Goal: Browse casually

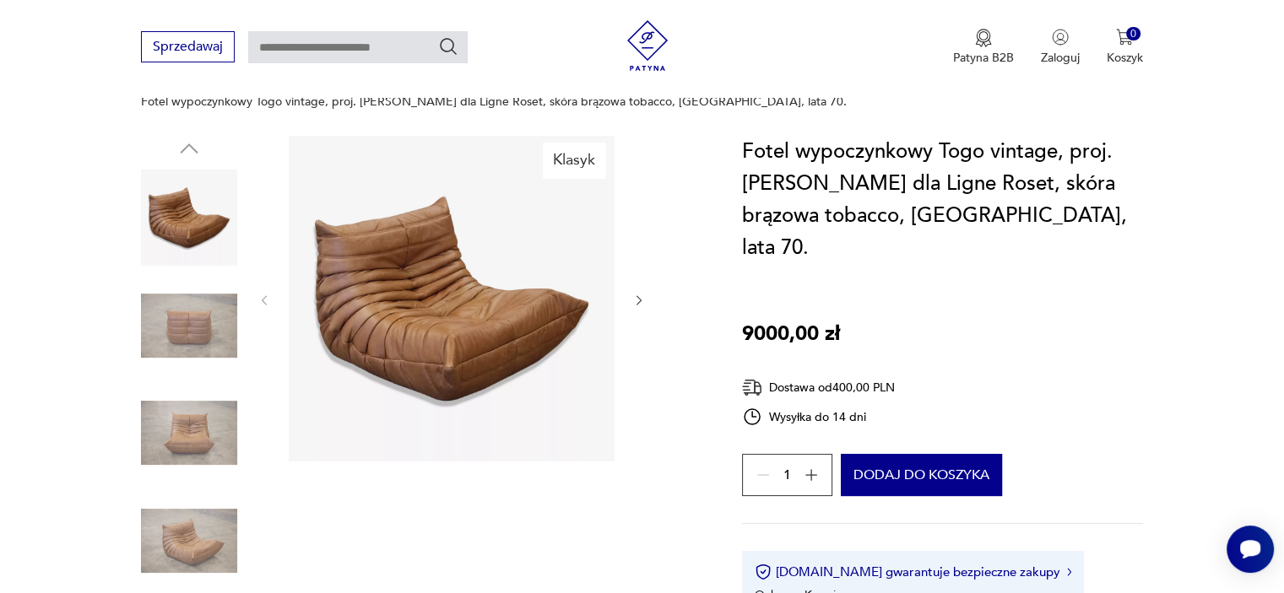
scroll to position [169, 0]
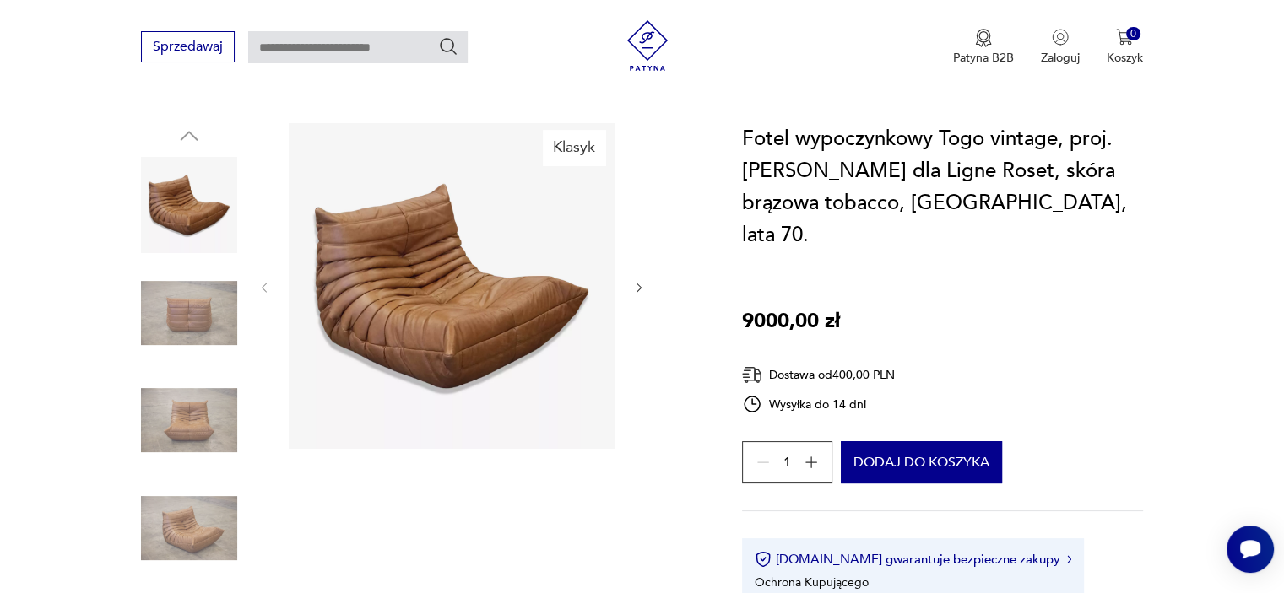
click at [639, 281] on icon "button" at bounding box center [639, 288] width 14 height 14
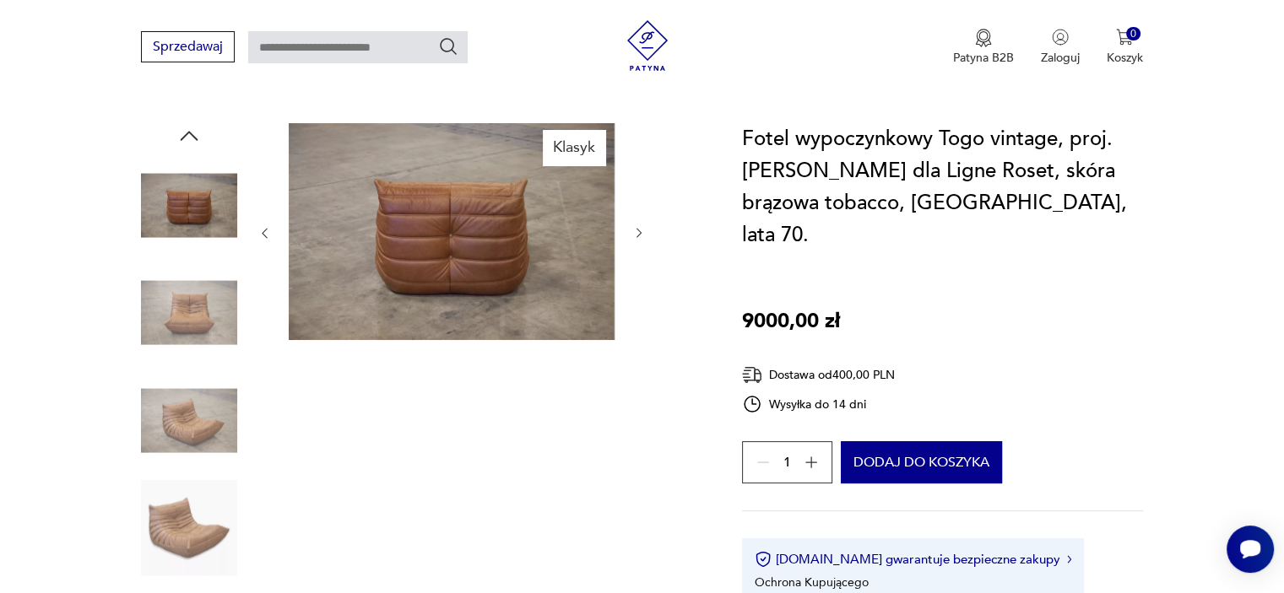
click at [639, 269] on div at bounding box center [451, 233] width 388 height 220
click at [264, 226] on icon "button" at bounding box center [264, 233] width 14 height 14
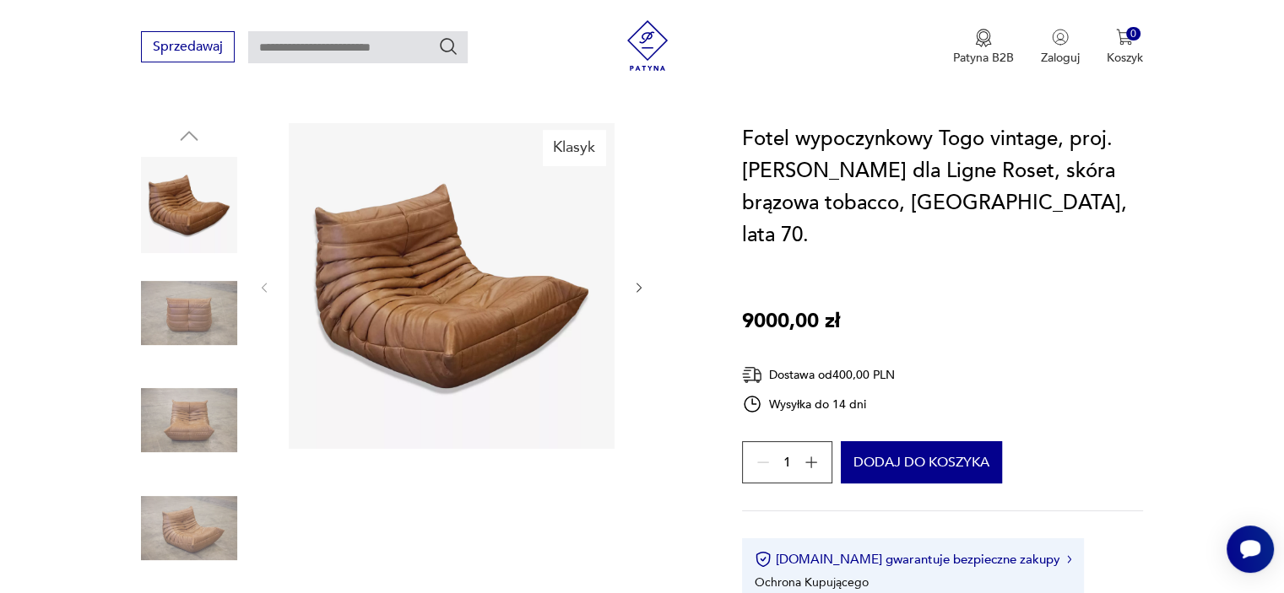
click at [264, 215] on div at bounding box center [451, 287] width 388 height 329
click at [181, 408] on img at bounding box center [189, 420] width 96 height 96
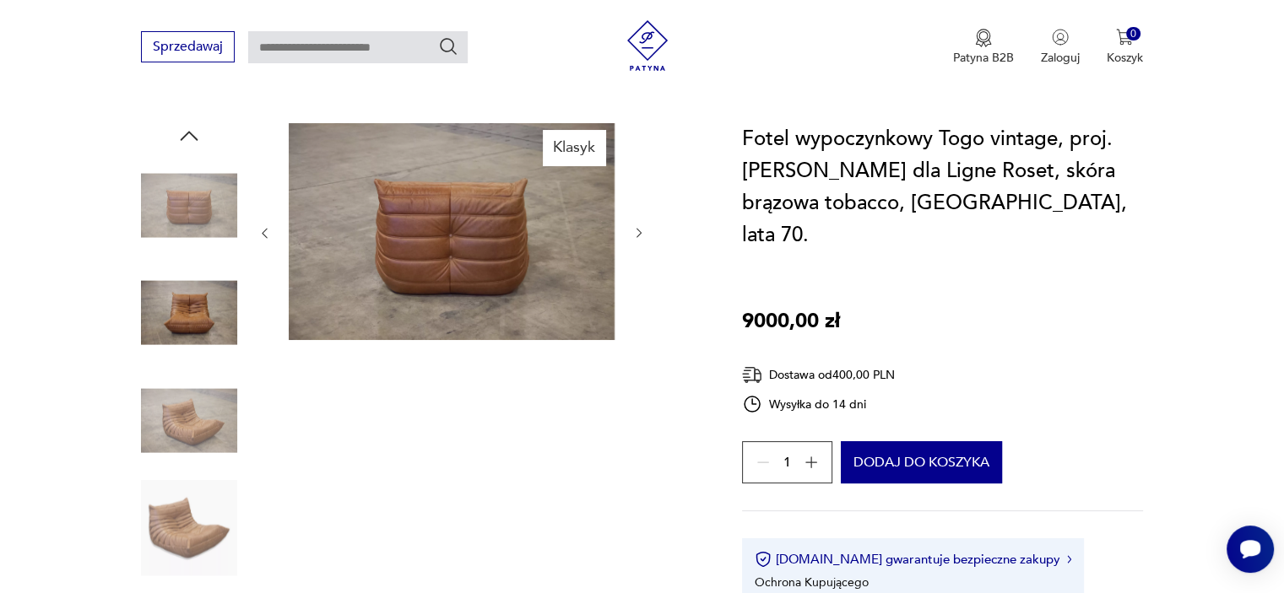
click at [185, 409] on img at bounding box center [189, 420] width 96 height 96
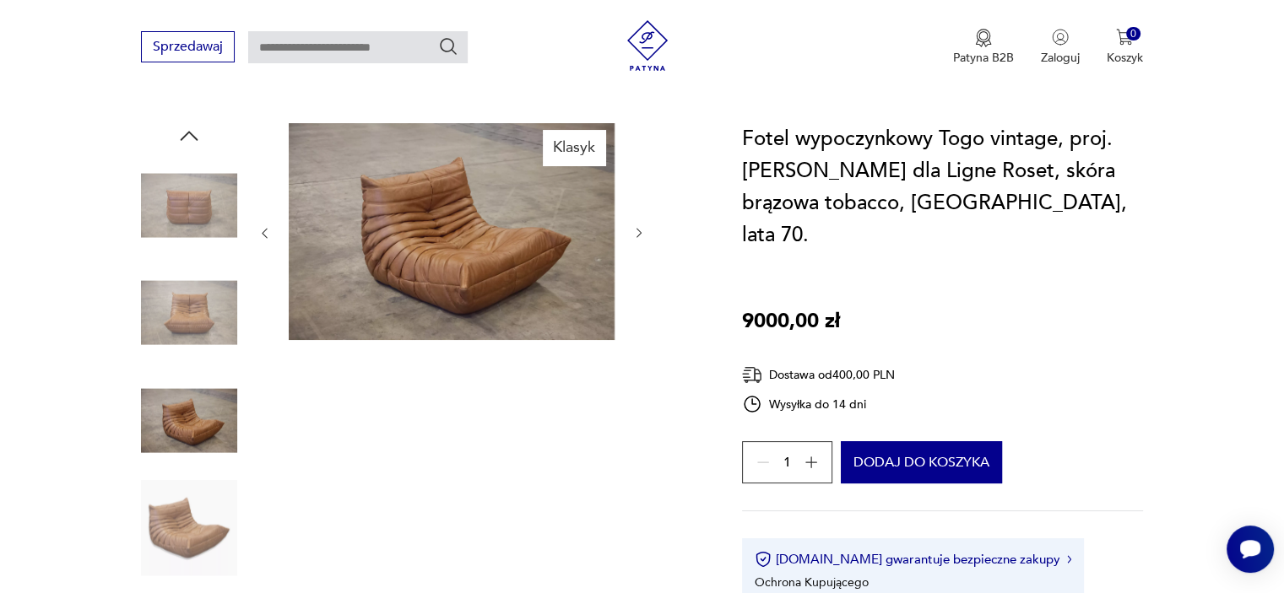
click at [182, 503] on img at bounding box center [189, 528] width 96 height 96
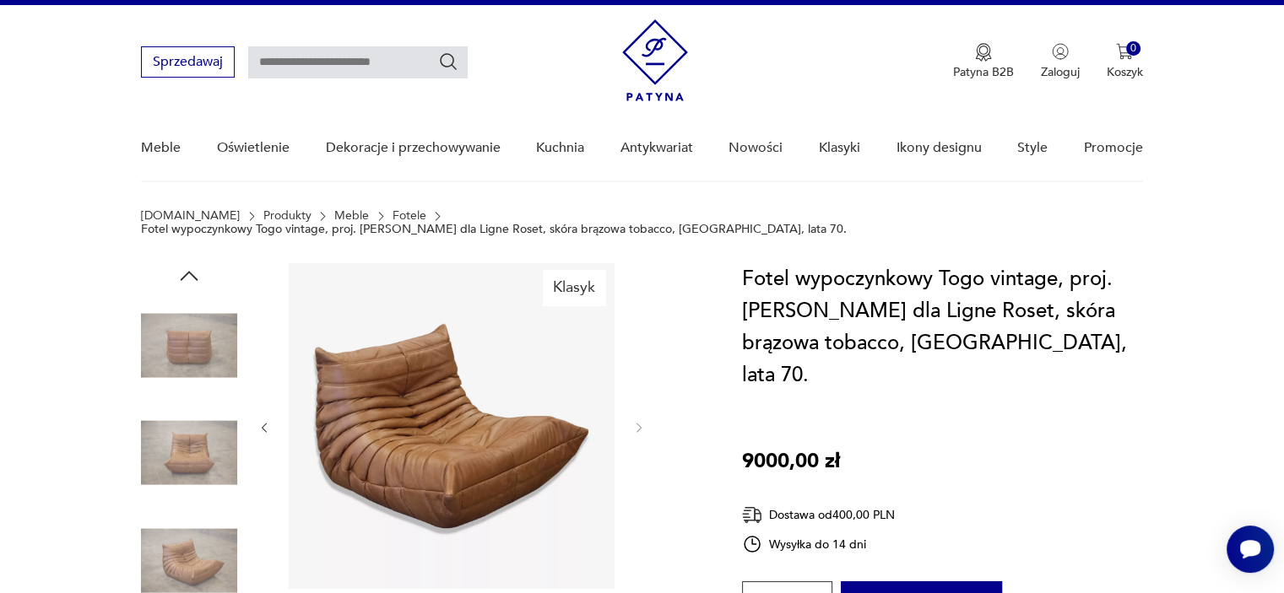
scroll to position [0, 0]
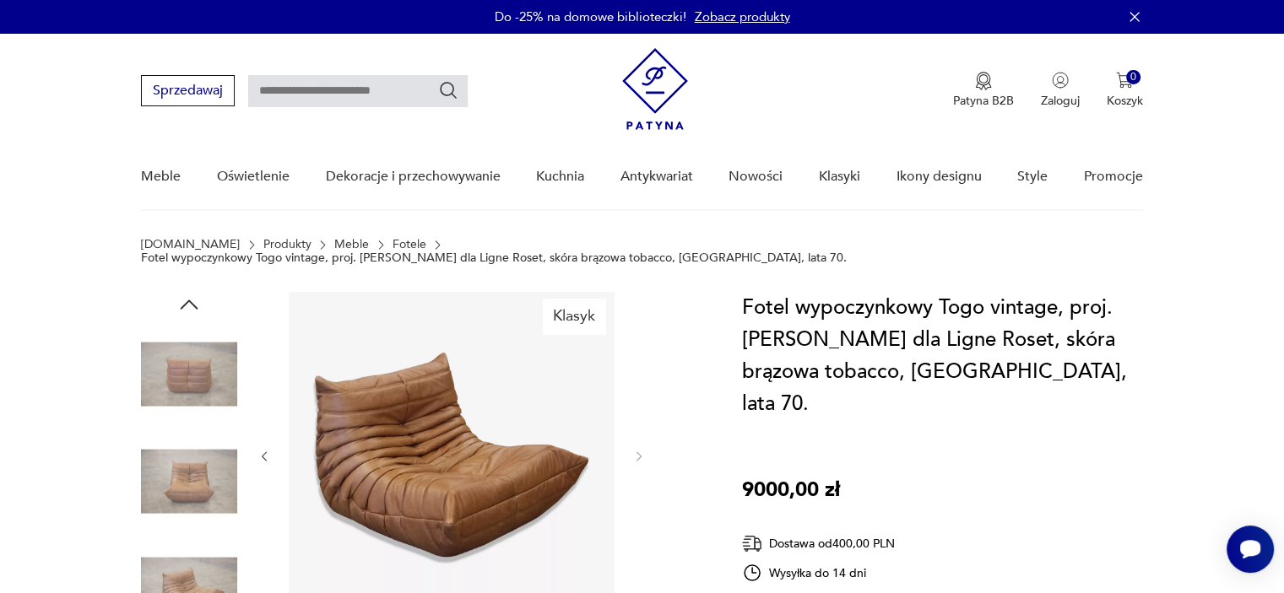
click at [195, 357] on img at bounding box center [189, 374] width 96 height 96
